Goal: Navigation & Orientation: Understand site structure

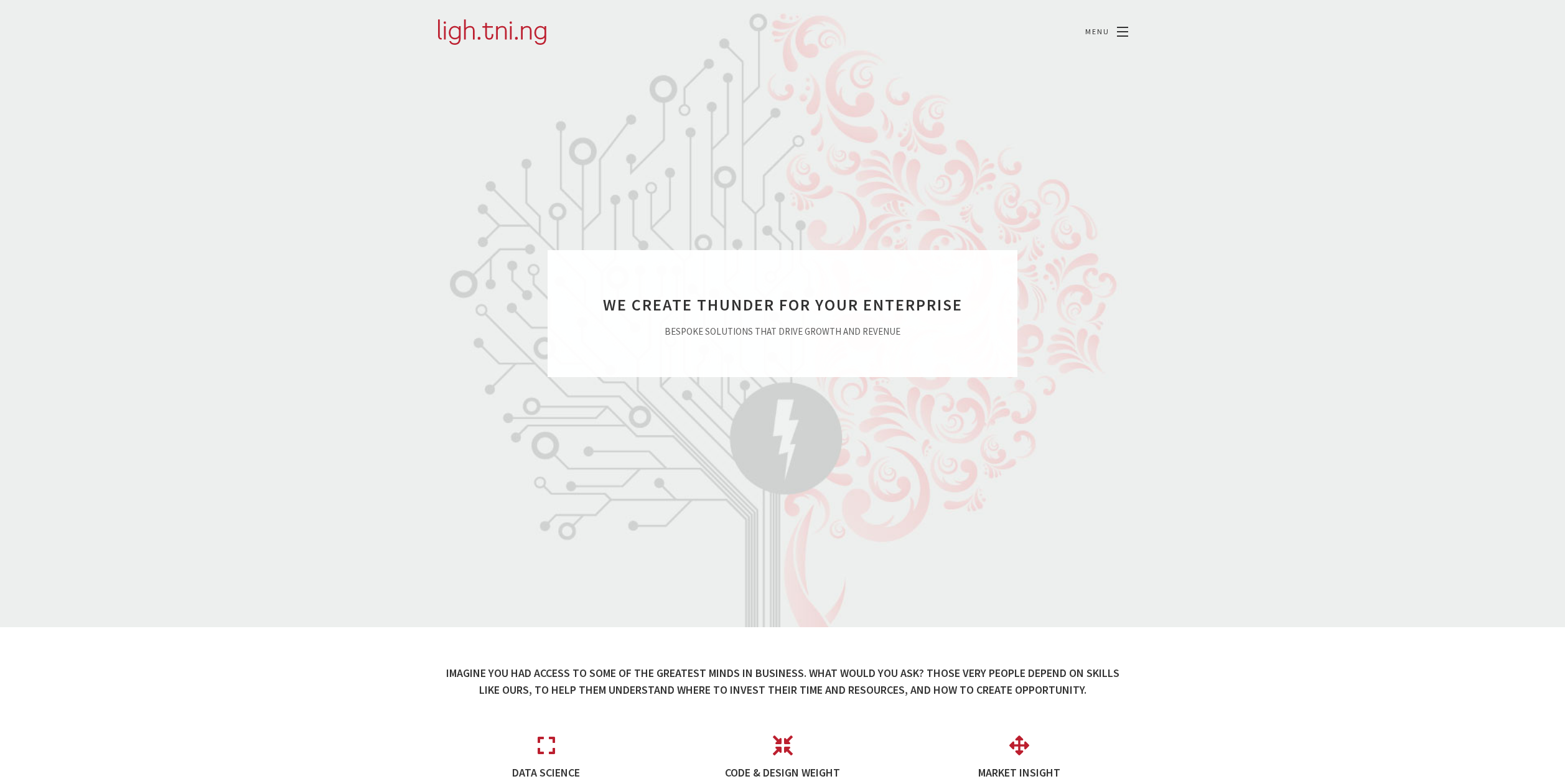
click at [1124, 28] on span at bounding box center [1122, 28] width 11 height 2
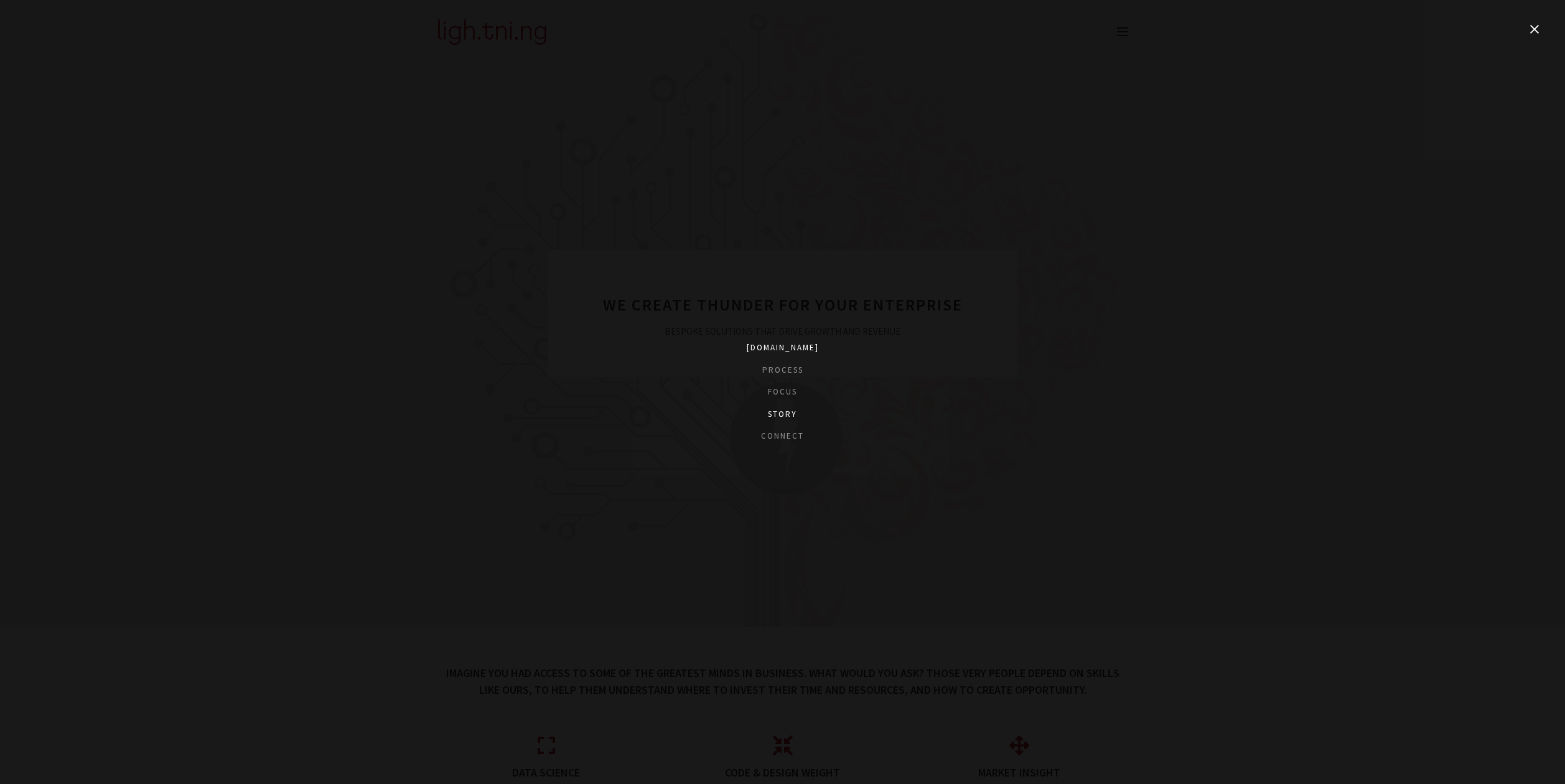
drag, startPoint x: 779, startPoint y: 413, endPoint x: 764, endPoint y: 407, distance: 16.2
click at [779, 413] on link "Story" at bounding box center [782, 415] width 72 height 12
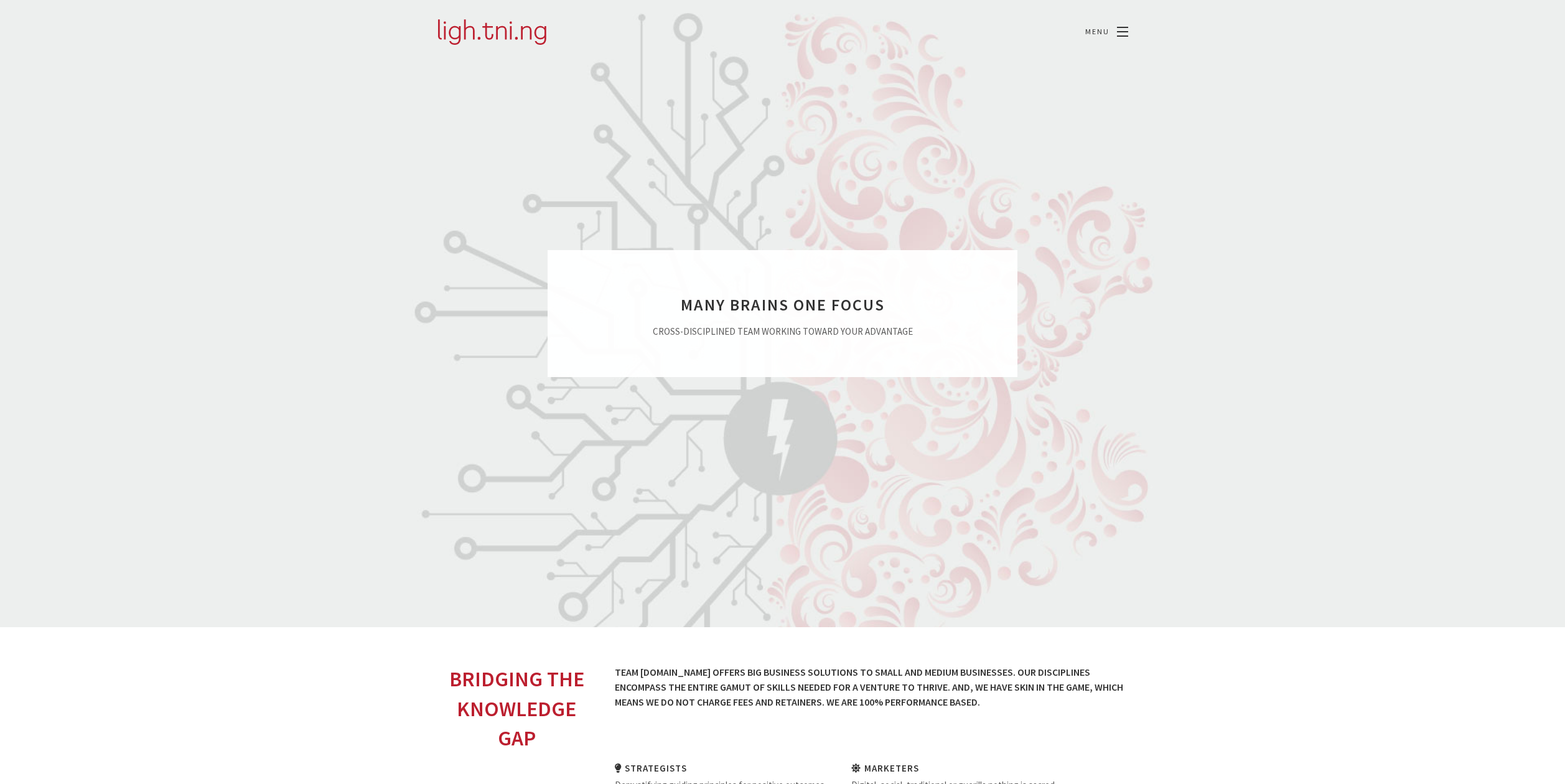
click at [1126, 34] on link at bounding box center [1122, 31] width 11 height 8
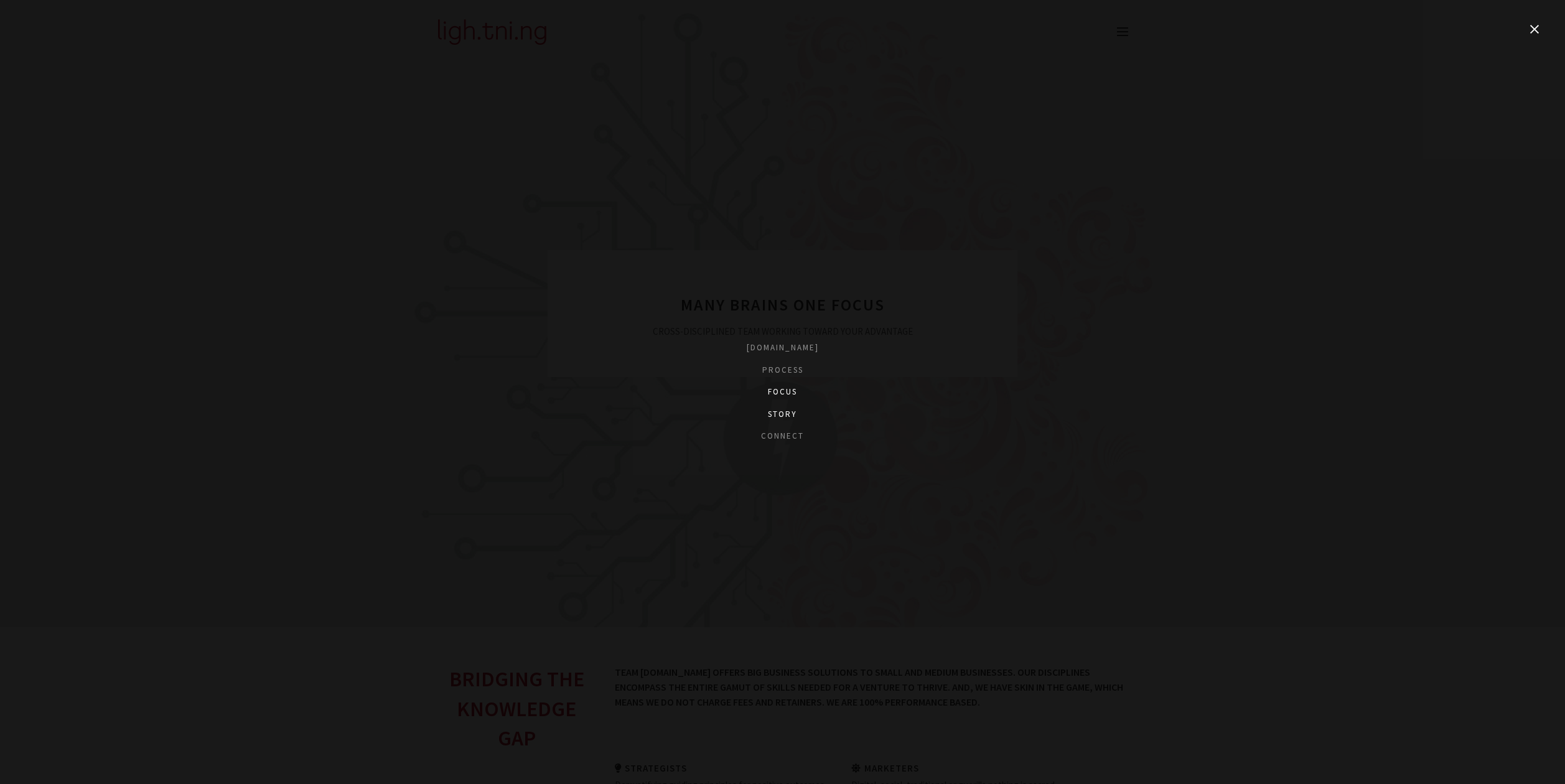
click at [792, 382] on li "Focus" at bounding box center [782, 392] width 72 height 22
click at [789, 389] on link "Focus" at bounding box center [782, 392] width 72 height 12
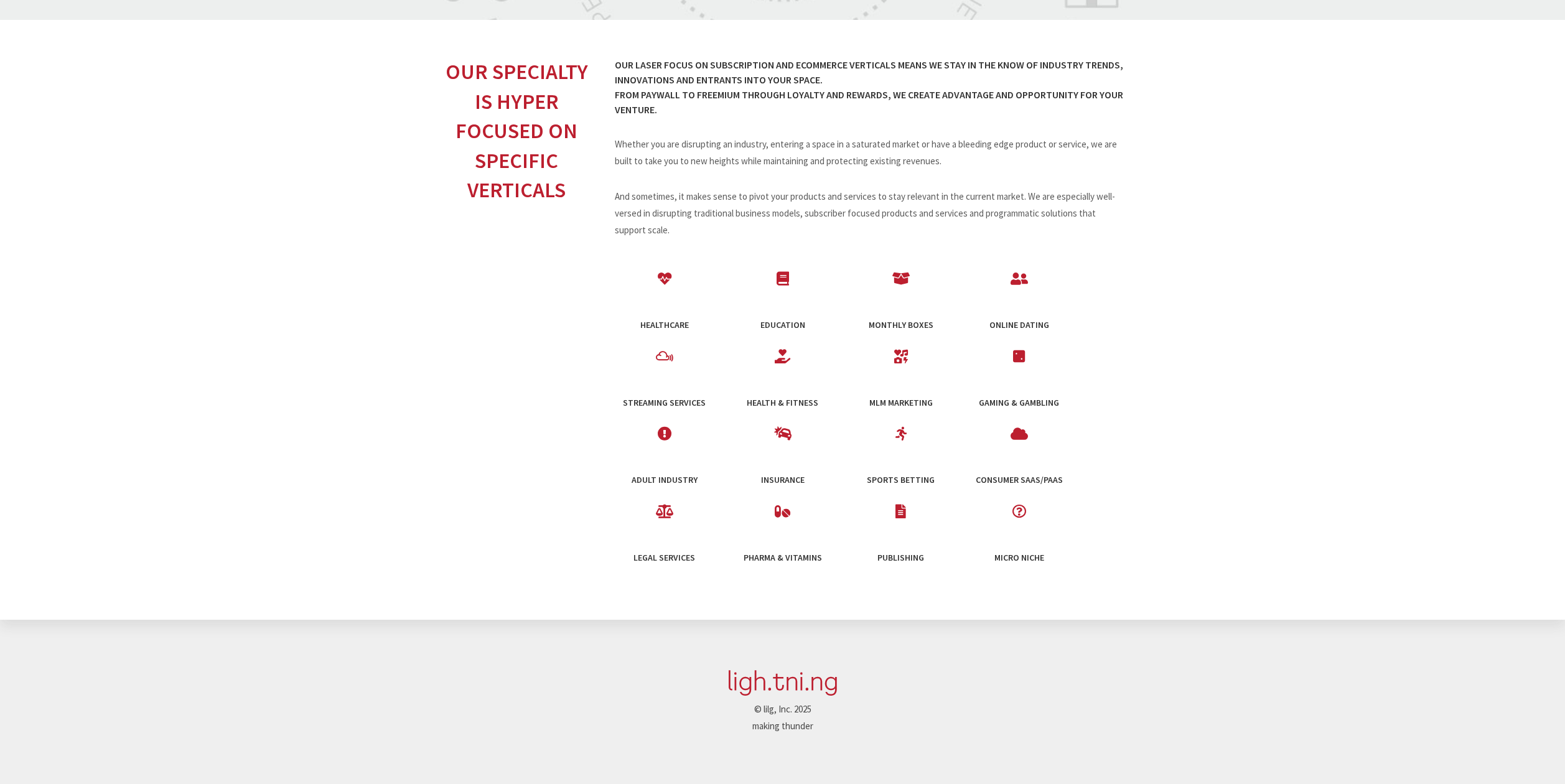
scroll to position [545, 0]
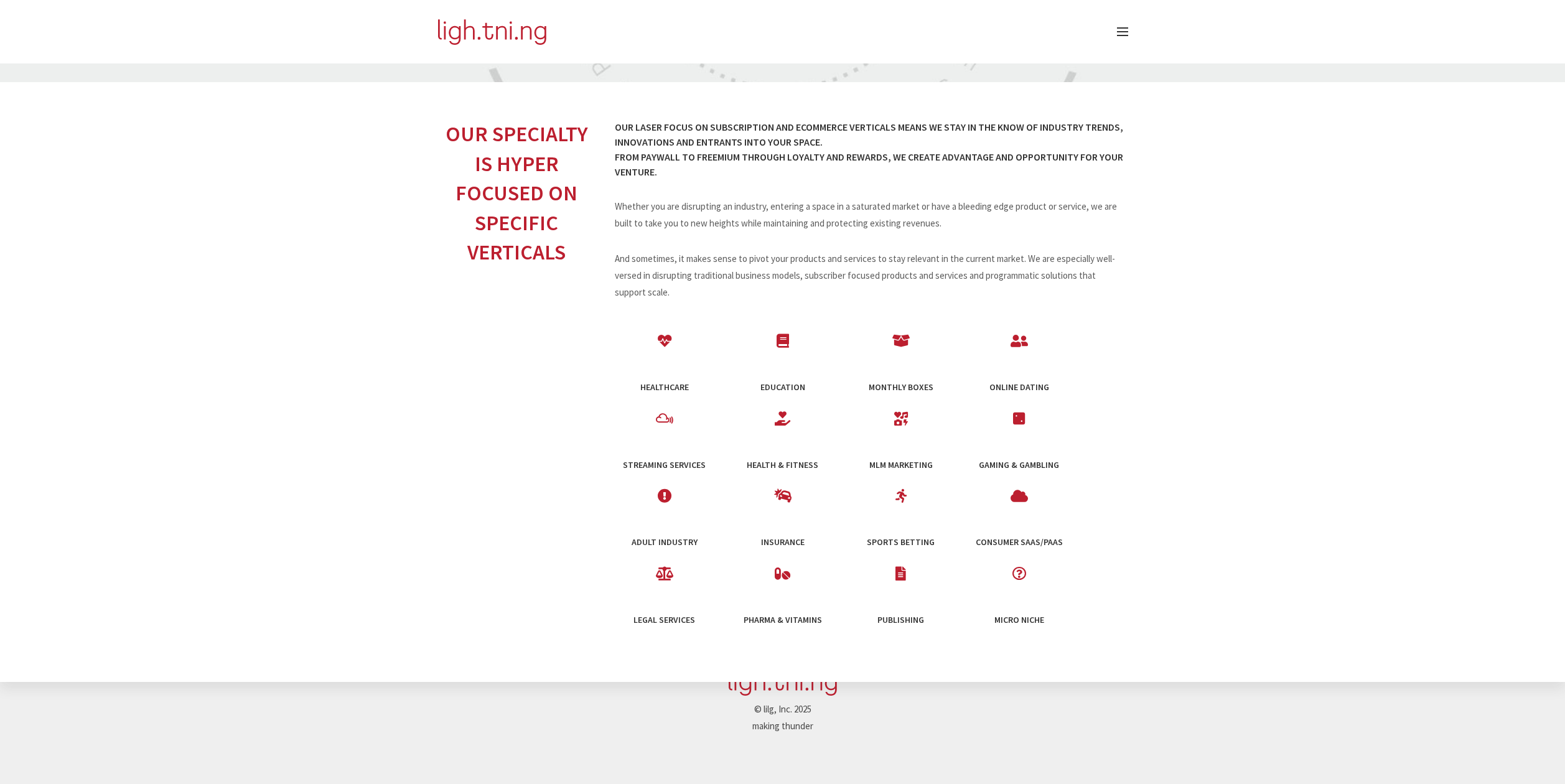
click at [903, 343] on span at bounding box center [901, 341] width 18 height 14
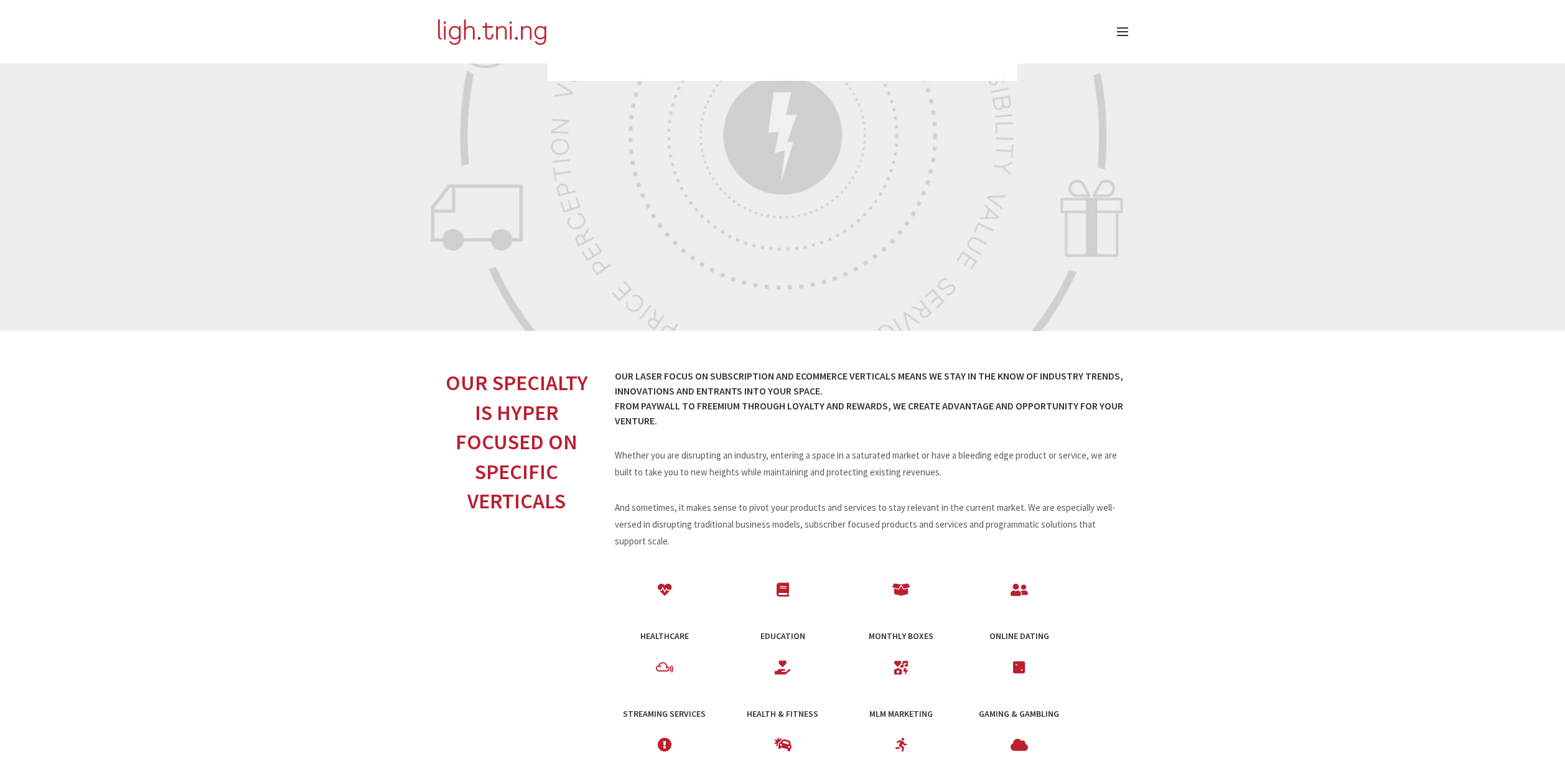
scroll to position [172, 0]
